Goal: Book appointment/travel/reservation

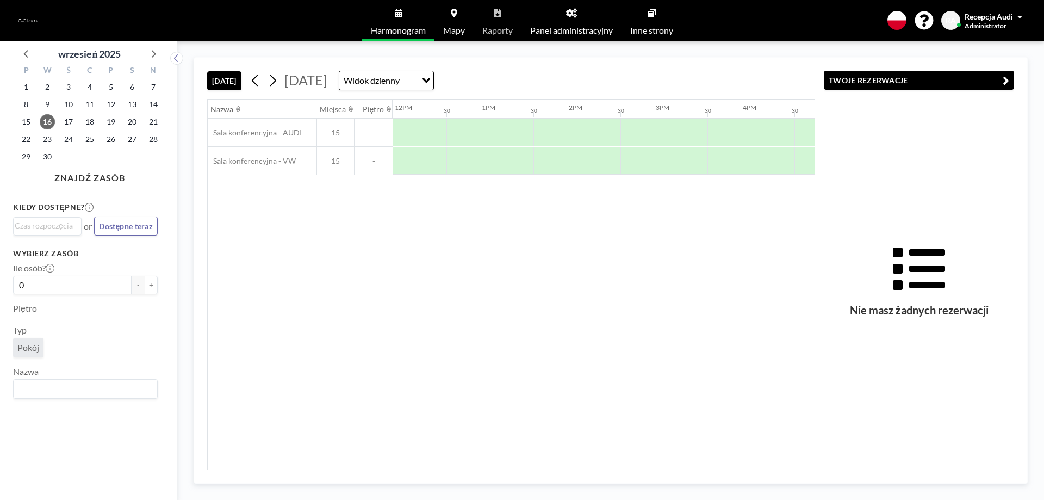
scroll to position [0, 1044]
drag, startPoint x: 582, startPoint y: 131, endPoint x: 641, endPoint y: 131, distance: 58.7
click at [641, 131] on div at bounding box center [609, 132] width 87 height 27
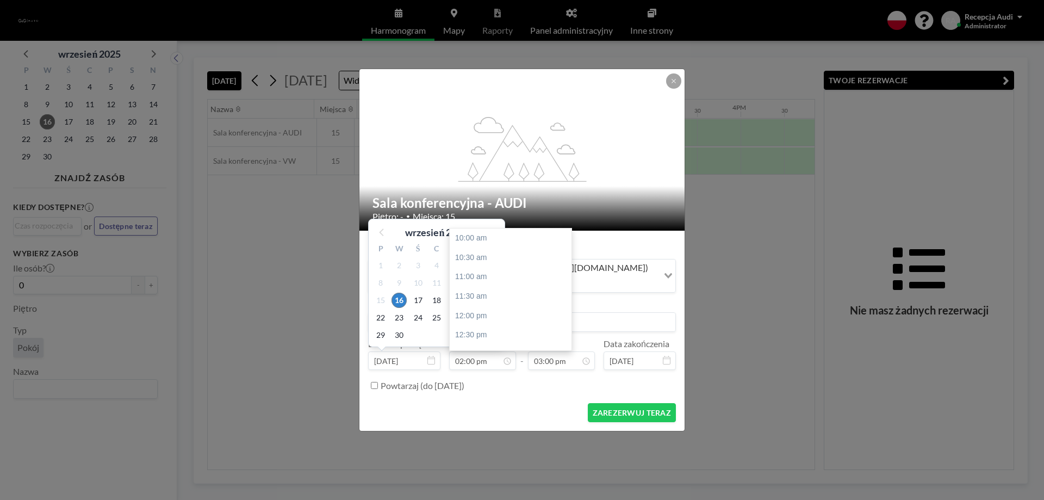
scroll to position [155, 0]
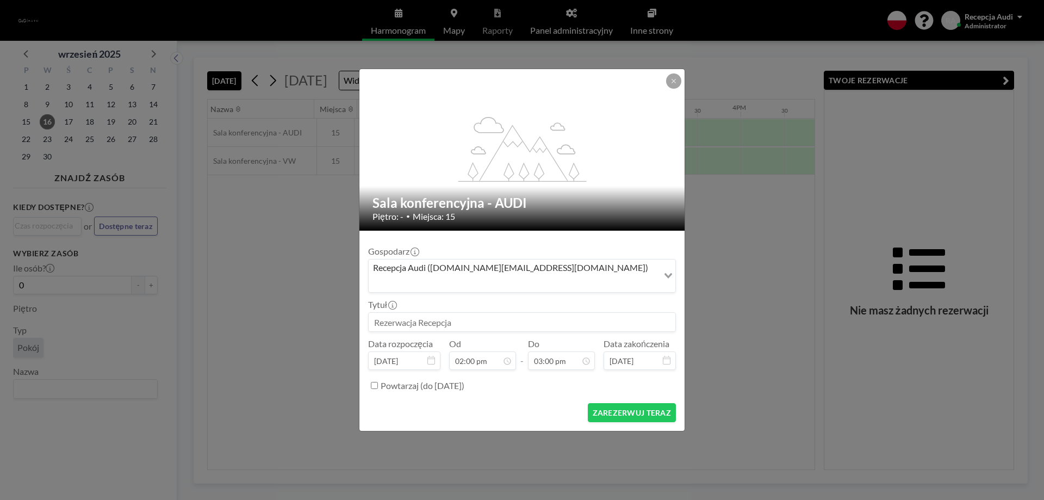
click at [395, 317] on input at bounding box center [522, 322] width 307 height 18
type input "[PERSON_NAME]"
click at [613, 415] on form "Gospodarz Recepcja Audi ([DOMAIN_NAME][EMAIL_ADDRESS][DOMAIN_NAME]) Loading... …" at bounding box center [521, 330] width 325 height 200
click at [613, 407] on button "ZAREZERWUJ TERAZ" at bounding box center [632, 412] width 88 height 19
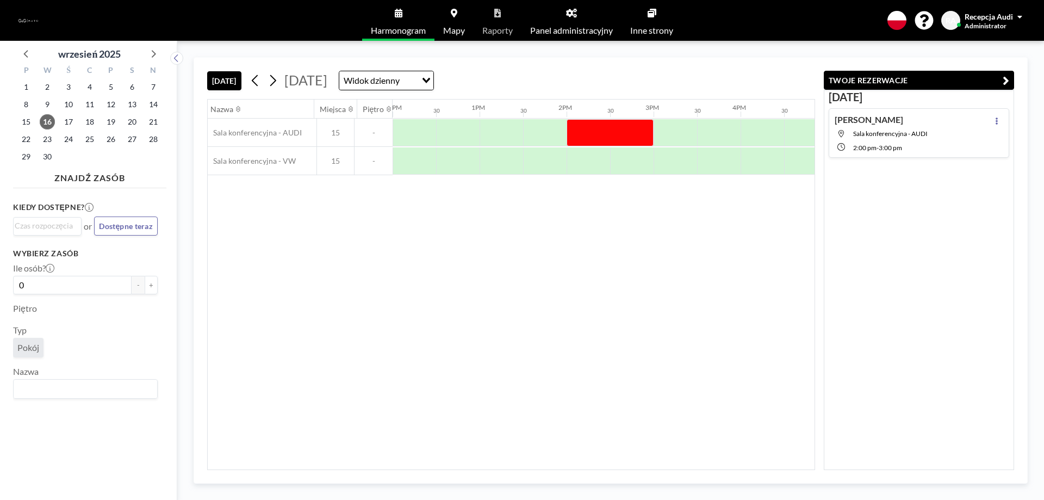
click at [1020, 21] on div "Recepcja Audi" at bounding box center [993, 16] width 58 height 11
click at [1019, 17] on span at bounding box center [1019, 17] width 5 height 8
click at [1017, 15] on span at bounding box center [1019, 17] width 5 height 8
click at [996, 72] on span "Wyloguj się" at bounding box center [990, 73] width 40 height 11
